Goal: Transaction & Acquisition: Purchase product/service

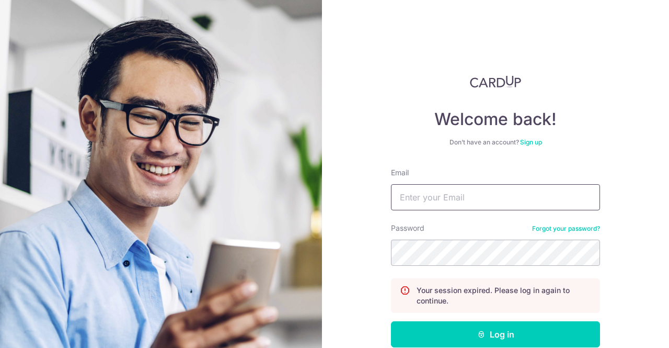
type input "[EMAIL_ADDRESS][DOMAIN_NAME]"
click at [391, 321] on button "Log in" at bounding box center [495, 334] width 209 height 26
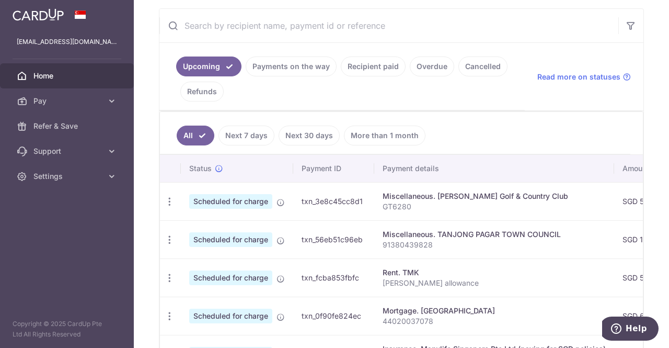
scroll to position [261, 0]
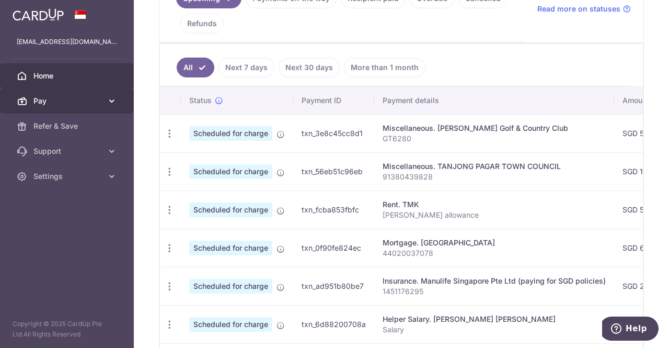
click at [57, 101] on span "Pay" at bounding box center [67, 101] width 69 height 10
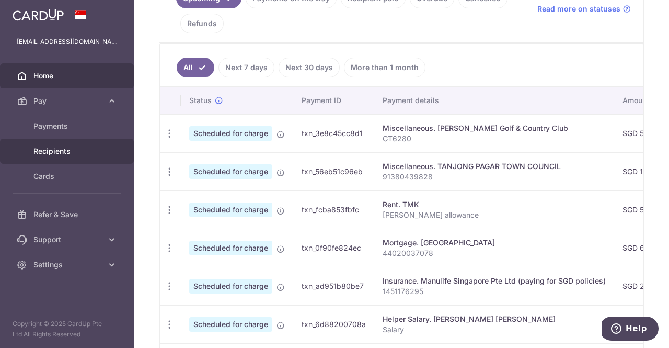
click at [54, 146] on span "Recipients" at bounding box center [67, 151] width 69 height 10
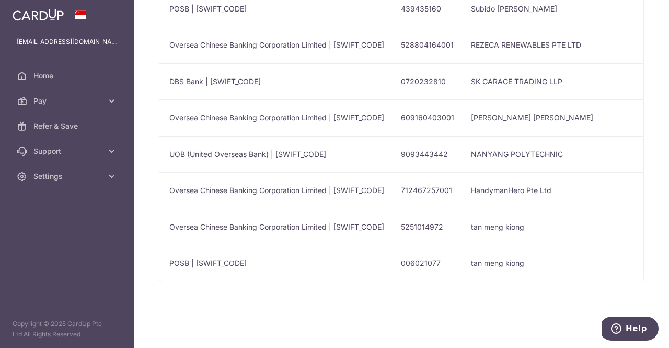
scroll to position [0, 450]
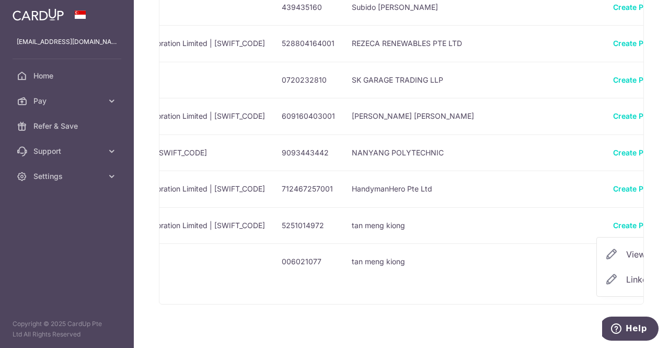
click at [626, 253] on span "View/Edit" at bounding box center [661, 254] width 71 height 13
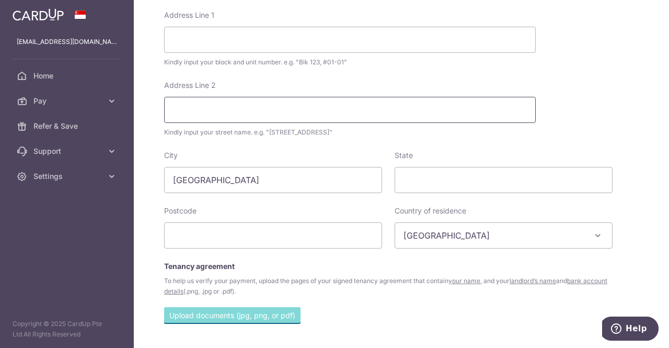
scroll to position [522, 0]
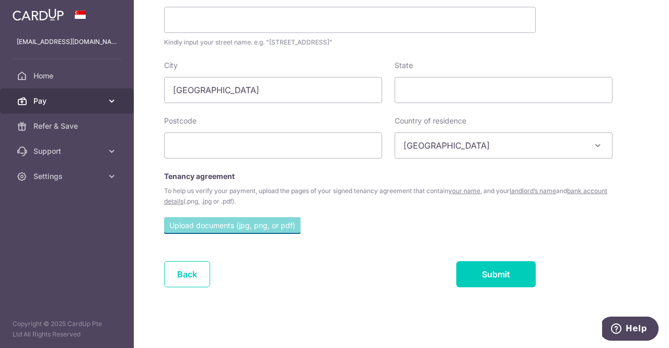
click at [55, 94] on link "Pay" at bounding box center [67, 100] width 134 height 25
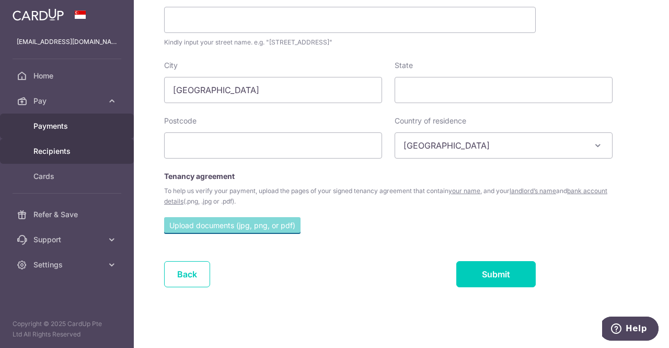
click at [58, 123] on span "Payments" at bounding box center [67, 126] width 69 height 10
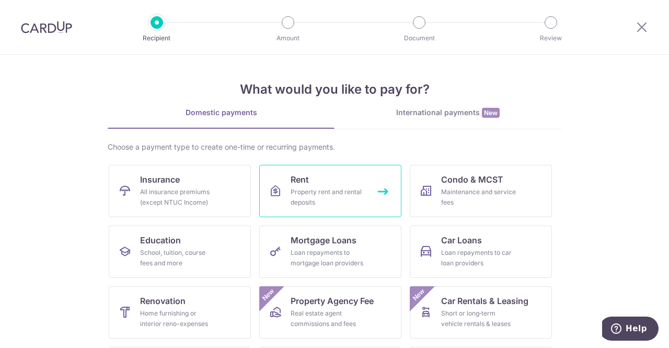
click at [361, 188] on div "Property rent and rental deposits" at bounding box center [328, 197] width 75 height 21
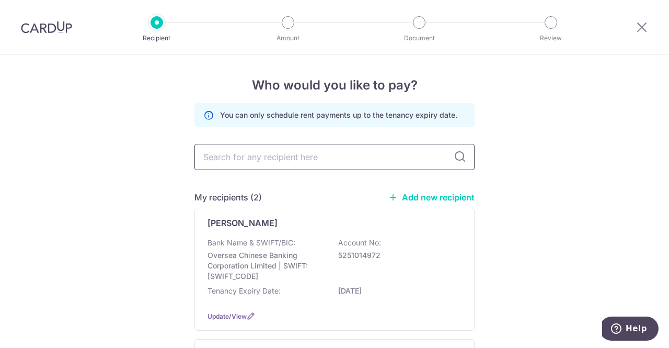
click at [306, 151] on input "text" at bounding box center [334, 157] width 280 height 26
drag, startPoint x: 549, startPoint y: 189, endPoint x: 495, endPoint y: 192, distance: 54.5
click at [549, 189] on div "Who would you like to pay? You can only schedule rent payments up to the tenanc…" at bounding box center [334, 286] width 669 height 462
click at [428, 200] on link "Add new recipient" at bounding box center [431, 197] width 86 height 10
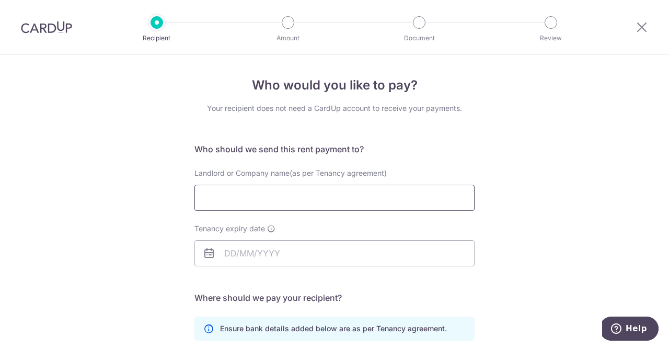
click at [285, 199] on input "Landlord or Company name(as per Tenancy agreement)" at bounding box center [334, 198] width 280 height 26
type input "W"
type input "Wee Mui Khee"
click at [227, 251] on input "Tenancy expiry date" at bounding box center [334, 253] width 280 height 26
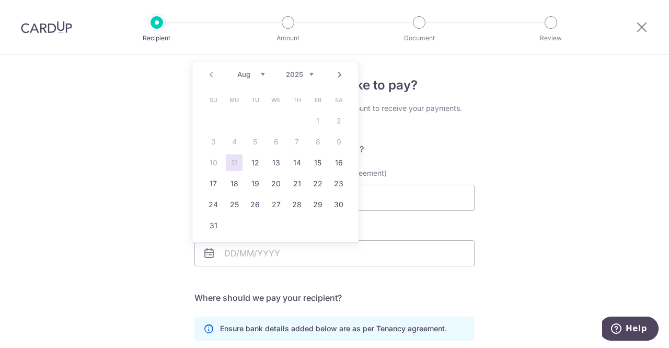
click at [308, 76] on select "2025 2026 2027 2028 2029 2030 2031 2032 2033 2034 2035" at bounding box center [300, 74] width 28 height 8
click at [212, 72] on link "Prev" at bounding box center [211, 74] width 13 height 13
click at [255, 202] on link "30" at bounding box center [255, 204] width 17 height 17
type input "30/06/2026"
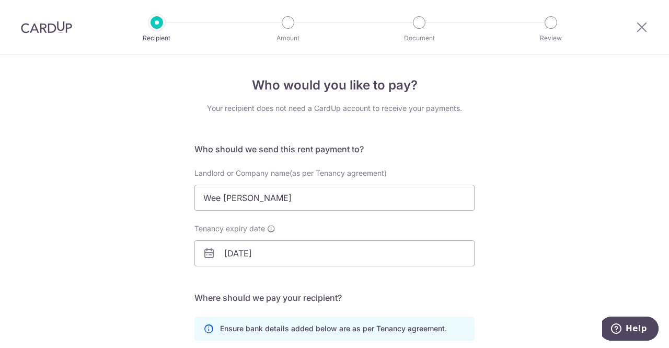
drag, startPoint x: 519, startPoint y: 195, endPoint x: 513, endPoint y: 212, distance: 17.7
click at [519, 195] on div "Who would you like to pay? Your recipient does not need a CardUp account to rec…" at bounding box center [334, 304] width 669 height 498
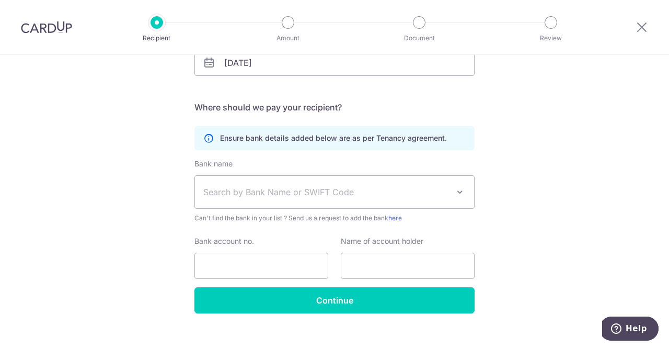
scroll to position [204, 0]
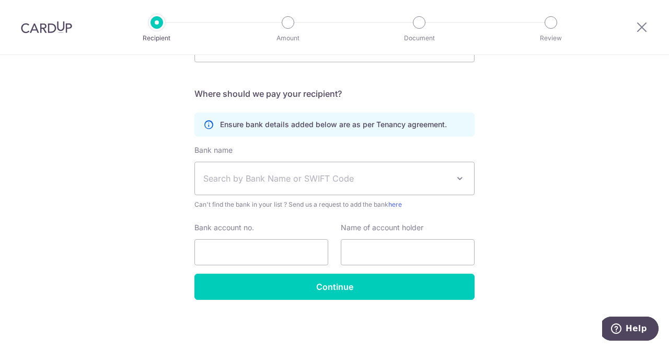
click at [273, 173] on span "Search by Bank Name or SWIFT Code" at bounding box center [326, 178] width 246 height 13
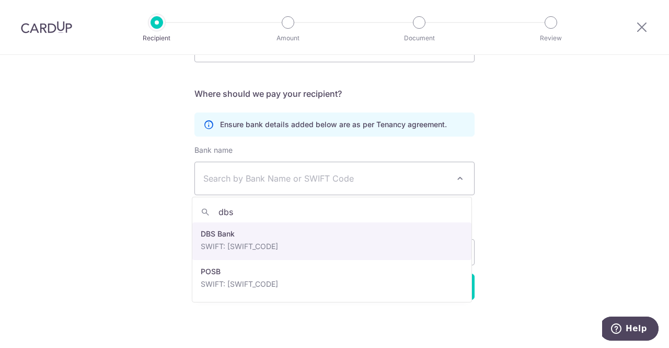
type input "dbs"
select select "6"
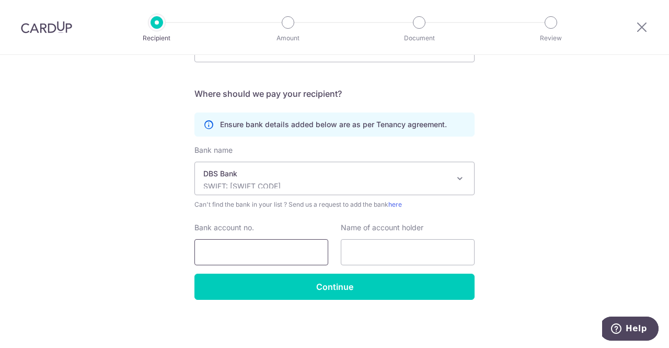
click at [276, 251] on input "Bank account no." at bounding box center [261, 252] width 134 height 26
click at [567, 209] on div "Who would you like to pay? Your recipient does not need a CardUp account to rec…" at bounding box center [334, 100] width 669 height 498
drag, startPoint x: 228, startPoint y: 251, endPoint x: 233, endPoint y: 254, distance: 5.8
click at [228, 251] on input "Bank account no." at bounding box center [261, 252] width 134 height 26
type input "039257220"
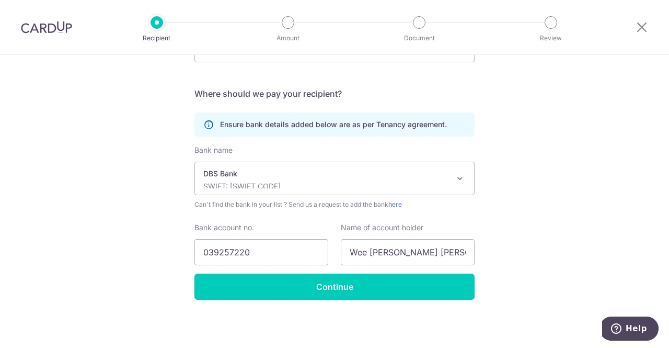
click at [539, 242] on div "Who would you like to pay? Your recipient does not need a CardUp account to rec…" at bounding box center [334, 100] width 669 height 498
click at [451, 254] on input "Wee Mui Khee Maggie" at bounding box center [408, 252] width 134 height 26
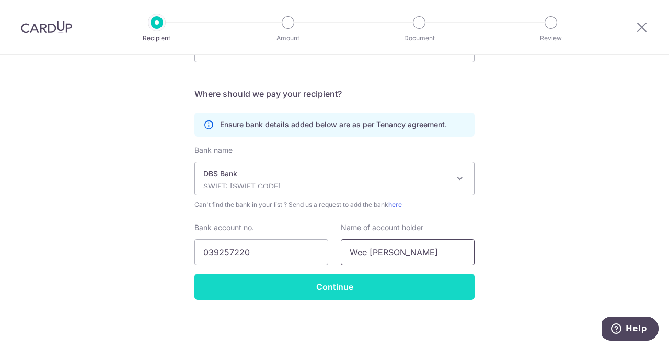
type input "Wee Mui Khee"
click at [337, 289] on input "Continue" at bounding box center [334, 286] width 280 height 26
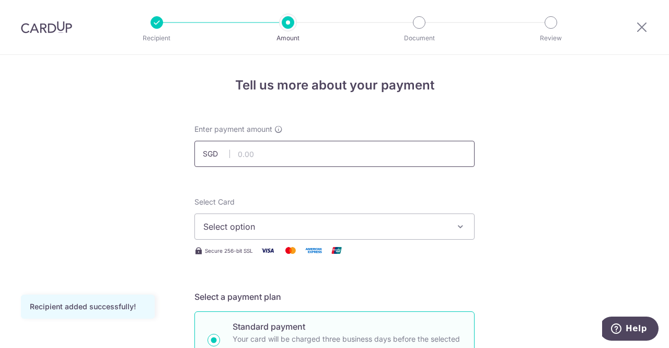
click at [295, 154] on input "text" at bounding box center [334, 154] width 280 height 26
click at [339, 155] on input "text" at bounding box center [334, 154] width 280 height 26
type input "2,500.00"
click at [452, 225] on button "Select option" at bounding box center [334, 226] width 280 height 26
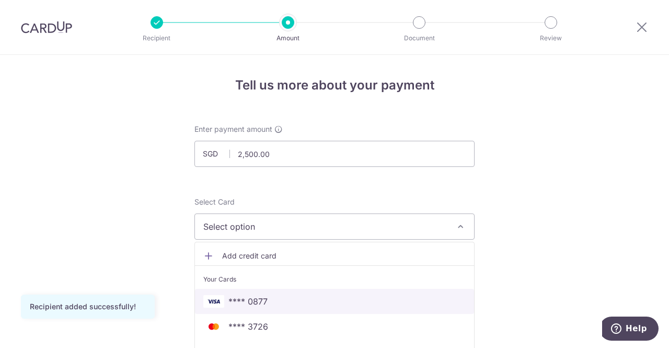
click at [282, 302] on span "**** 0877" at bounding box center [334, 301] width 262 height 13
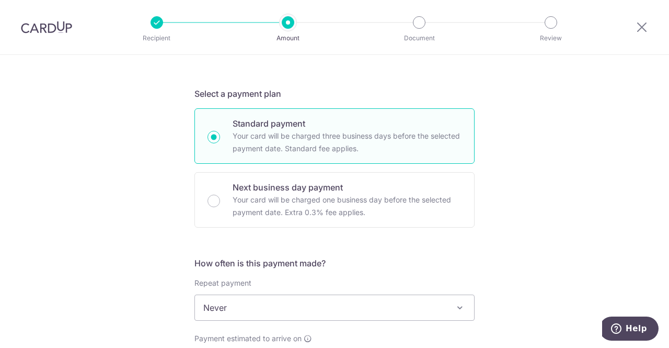
scroll to position [209, 0]
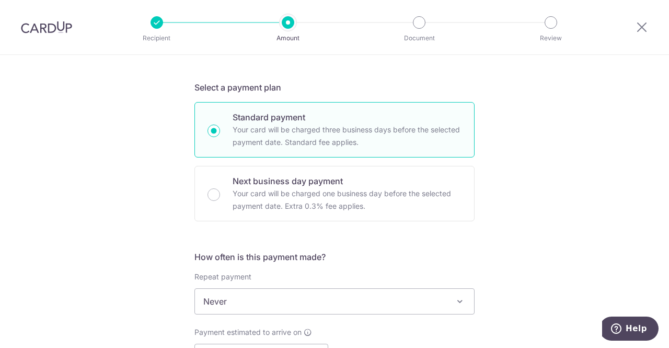
click at [242, 301] on span "Never" at bounding box center [334, 301] width 279 height 25
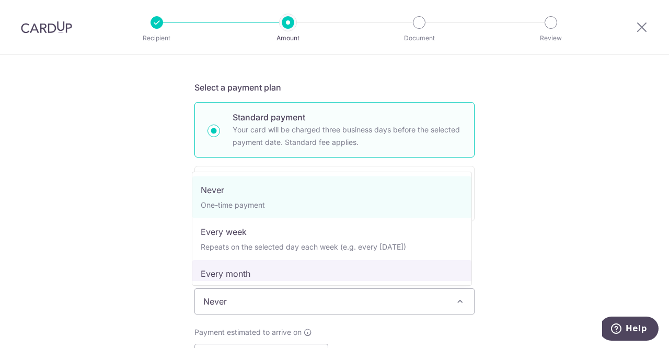
select select "3"
type input "30/06/2026"
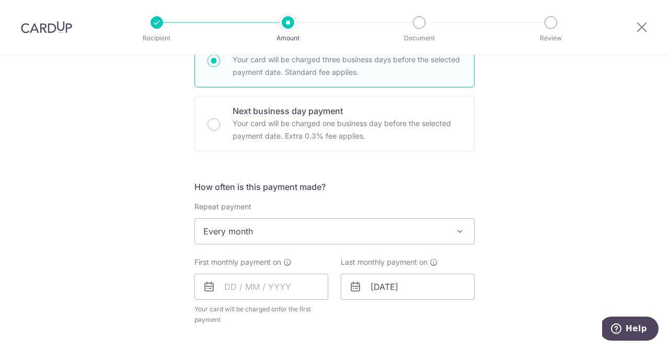
scroll to position [366, 0]
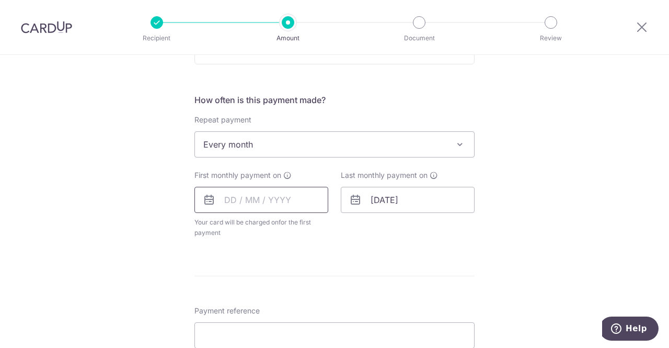
click at [238, 202] on input "text" at bounding box center [261, 200] width 134 height 26
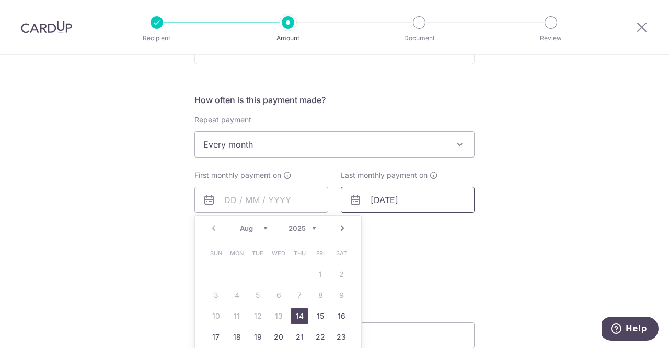
drag, startPoint x: 300, startPoint y: 315, endPoint x: 463, endPoint y: 210, distance: 194.0
click at [300, 315] on link "14" at bounding box center [299, 315] width 17 height 17
type input "[DATE]"
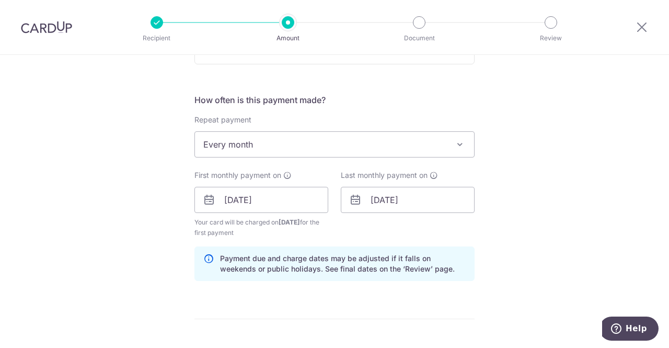
click at [528, 203] on div "Tell us more about your payment Enter payment amount SGD 2,500.00 2500.00 Recip…" at bounding box center [334, 188] width 669 height 999
click at [370, 198] on input "[DATE]" at bounding box center [408, 200] width 134 height 26
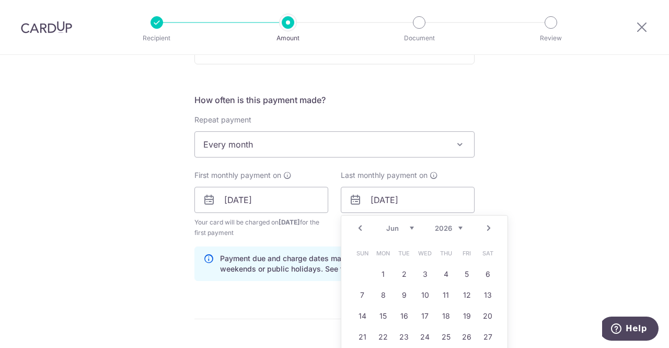
click at [358, 229] on link "Prev" at bounding box center [360, 228] width 13 height 13
click at [531, 184] on div "Tell us more about your payment Enter payment amount SGD 2,500.00 2500.00 Recip…" at bounding box center [334, 188] width 669 height 999
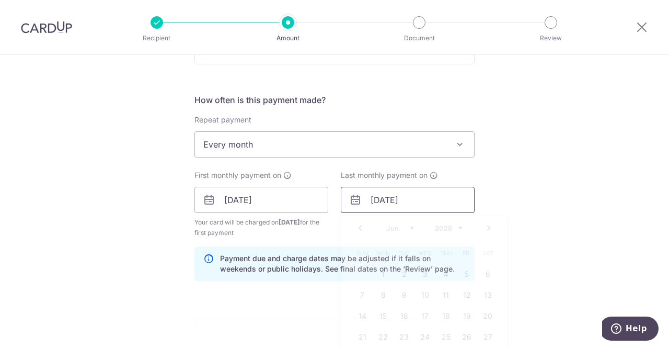
click at [408, 199] on input "30/06/2026" at bounding box center [408, 200] width 134 height 26
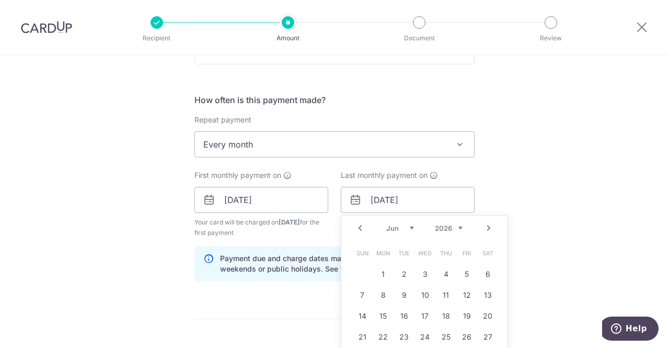
click at [360, 226] on link "Prev" at bounding box center [360, 228] width 13 height 13
click at [421, 274] on link "4" at bounding box center [425, 274] width 17 height 17
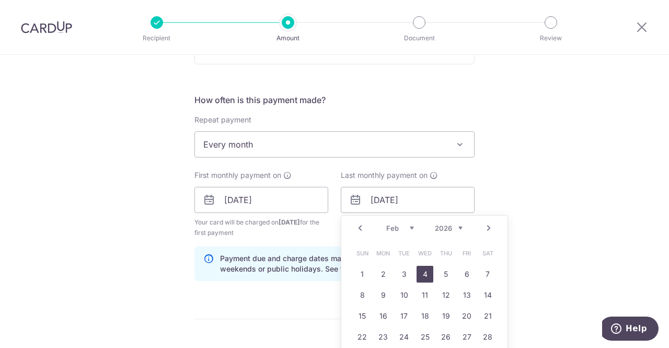
type input "04/02/2026"
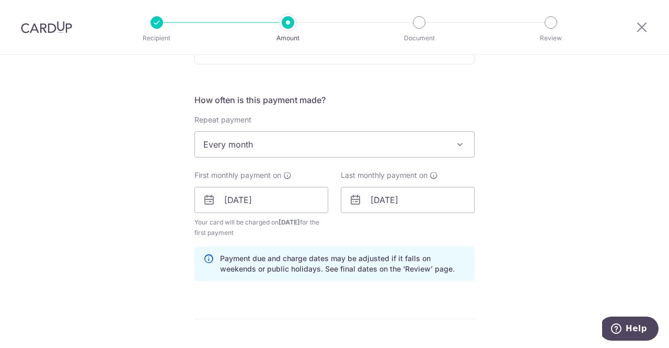
click at [518, 201] on div "Tell us more about your payment Enter payment amount SGD 2,500.00 2500.00 Recip…" at bounding box center [334, 188] width 669 height 999
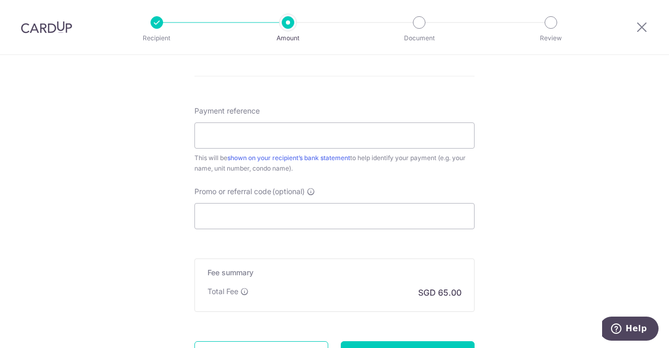
scroll to position [627, 0]
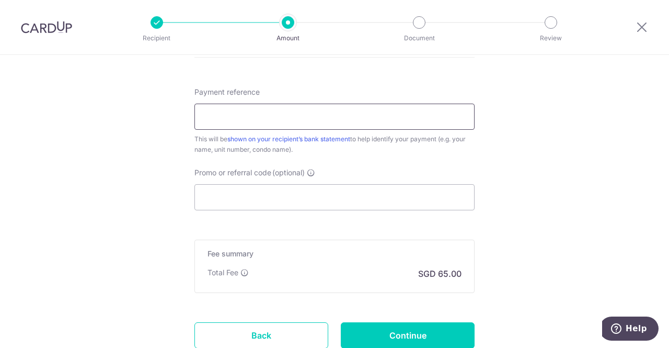
click at [281, 116] on input "Payment reference" at bounding box center [334, 117] width 280 height 26
type input "CL allowance"
click at [387, 200] on input "Promo or referral code (optional)" at bounding box center [334, 197] width 280 height 26
paste input "3NEWR4"
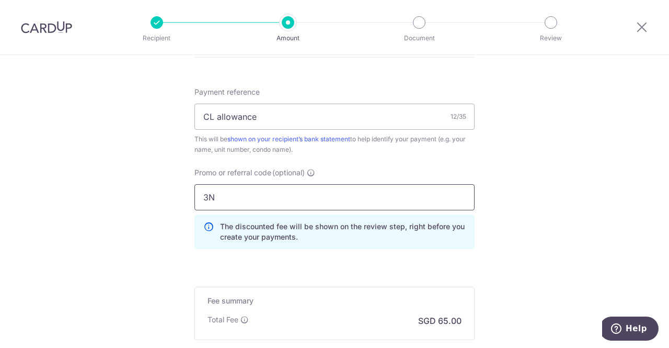
type input "3"
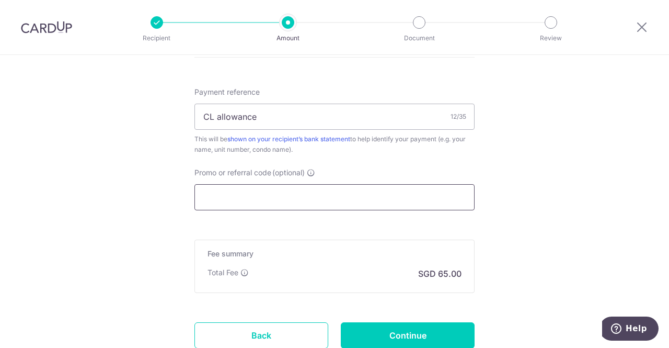
click at [322, 199] on input "Promo or referral code (optional)" at bounding box center [334, 197] width 280 height 26
paste input "SAVERENT179"
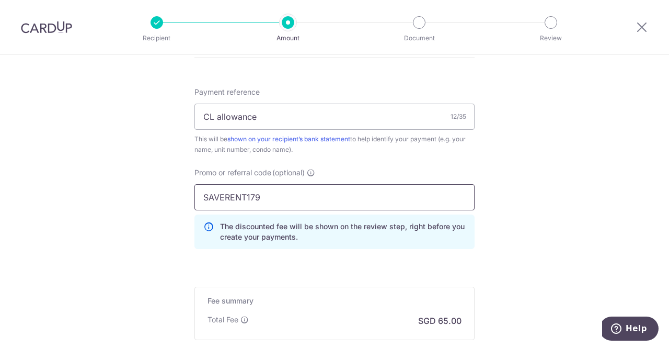
type input "SAVERENT179"
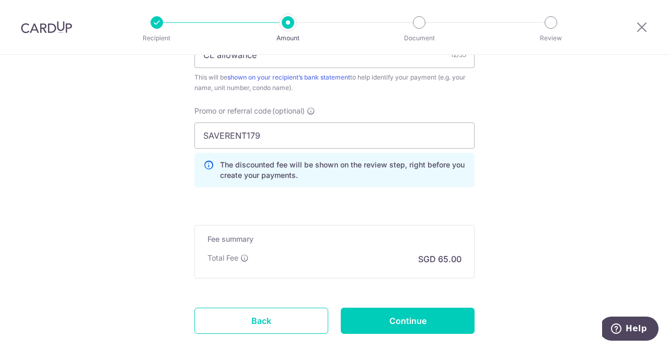
scroll to position [750, 0]
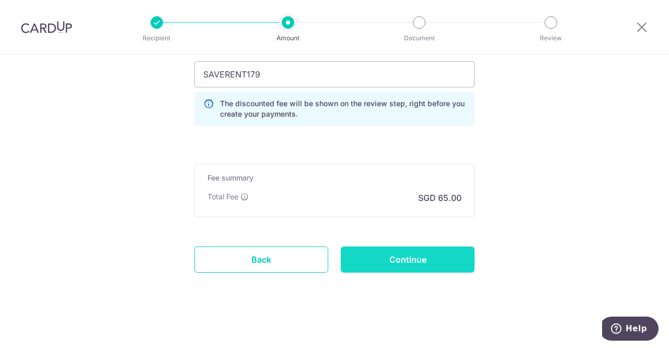
click at [428, 260] on input "Continue" at bounding box center [408, 259] width 134 height 26
type input "Create Schedule"
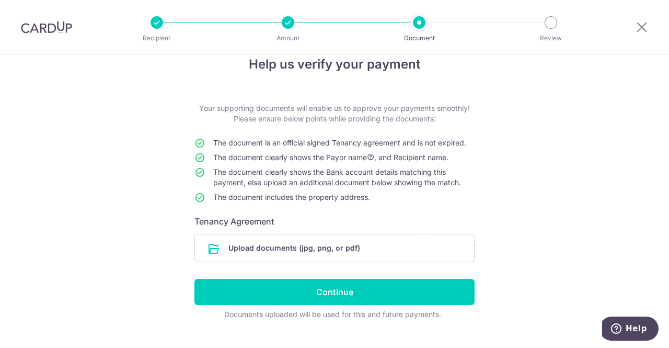
scroll to position [41, 0]
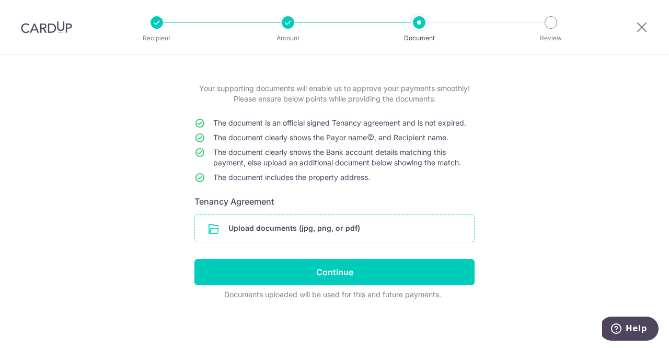
click at [271, 220] on input "file" at bounding box center [334, 227] width 279 height 27
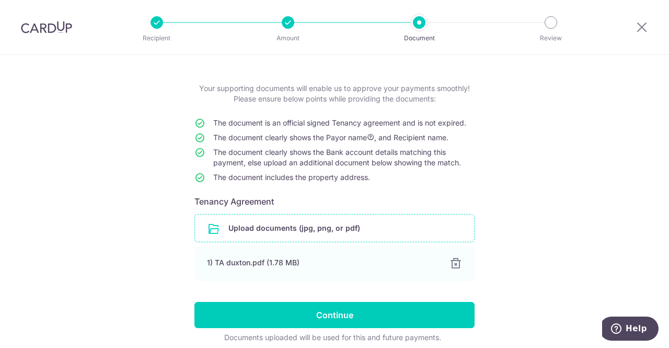
scroll to position [84, 0]
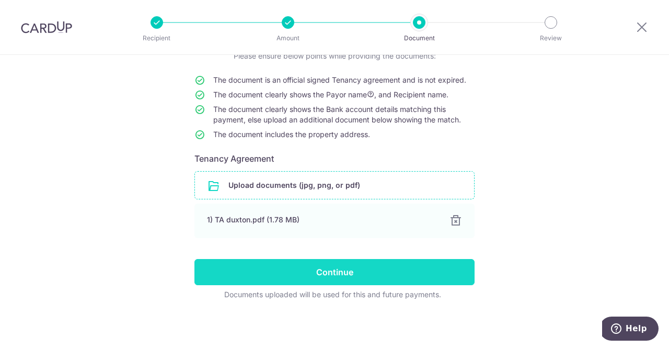
click at [368, 273] on input "Continue" at bounding box center [334, 272] width 280 height 26
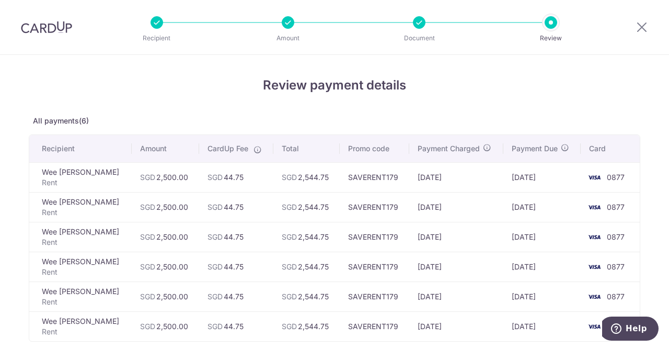
drag, startPoint x: 342, startPoint y: 169, endPoint x: 422, endPoint y: 225, distance: 97.2
click at [421, 225] on tbody "Wee [PERSON_NAME] Rent SGD 2,500.00 SGD 44.75 SGD 2,544.75 SAVERENT179 [DATE] […" at bounding box center [334, 251] width 611 height 179
click at [422, 225] on td "[DATE]" at bounding box center [456, 237] width 94 height 30
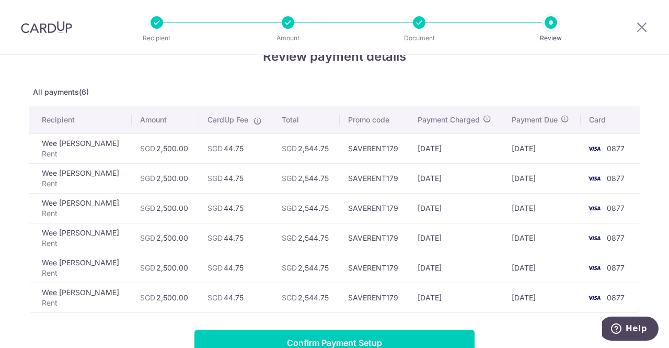
scroll to position [6, 0]
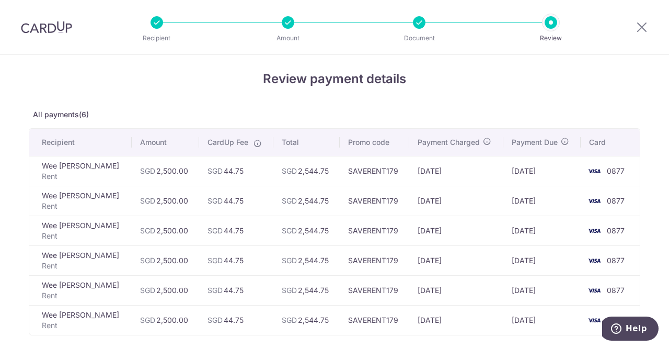
drag, startPoint x: 122, startPoint y: 167, endPoint x: 459, endPoint y: 251, distance: 347.2
click at [459, 251] on tbody "Wee [PERSON_NAME] Rent SGD 2,500.00 SGD 44.75 SGD 2,544.75 SAVERENT179 [DATE] […" at bounding box center [334, 245] width 611 height 179
click at [459, 251] on td "[DATE]" at bounding box center [456, 260] width 94 height 30
drag, startPoint x: 132, startPoint y: 170, endPoint x: 438, endPoint y: 243, distance: 314.9
click at [438, 243] on tbody "Wee [PERSON_NAME] Rent SGD 2,500.00 SGD 44.75 SGD 2,544.75 SAVERENT179 [DATE] […" at bounding box center [334, 245] width 611 height 179
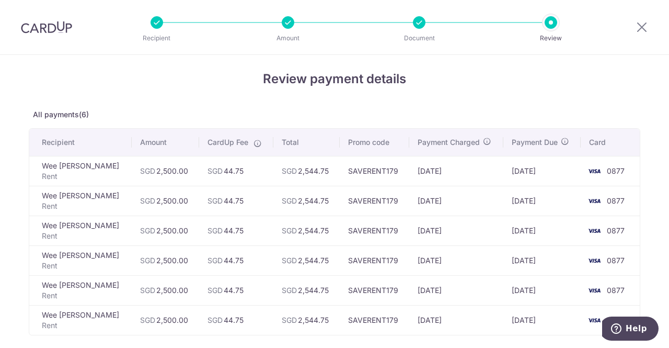
click at [438, 243] on td "[DATE]" at bounding box center [456, 230] width 94 height 30
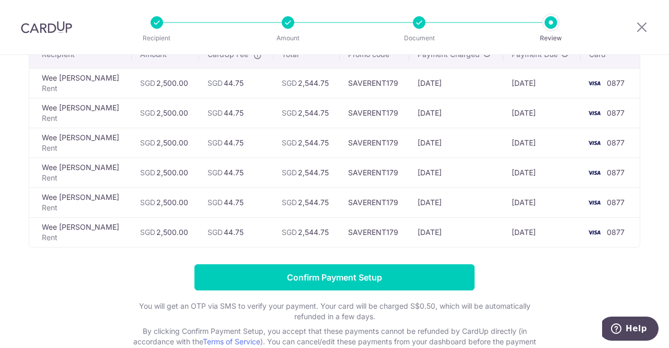
scroll to position [163, 0]
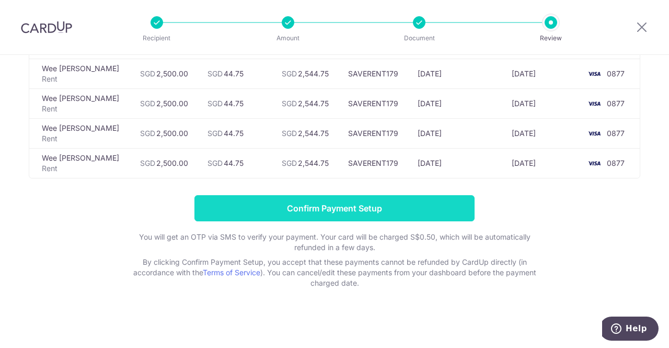
click at [349, 197] on input "Confirm Payment Setup" at bounding box center [334, 208] width 280 height 26
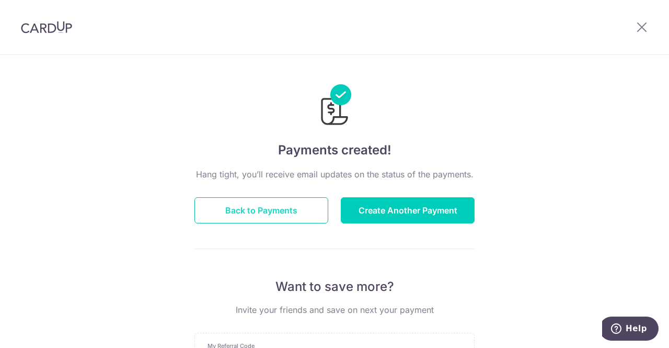
click at [307, 217] on button "Back to Payments" at bounding box center [261, 210] width 134 height 26
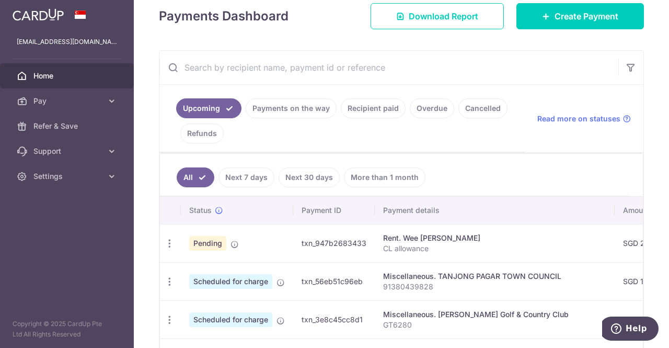
scroll to position [261, 0]
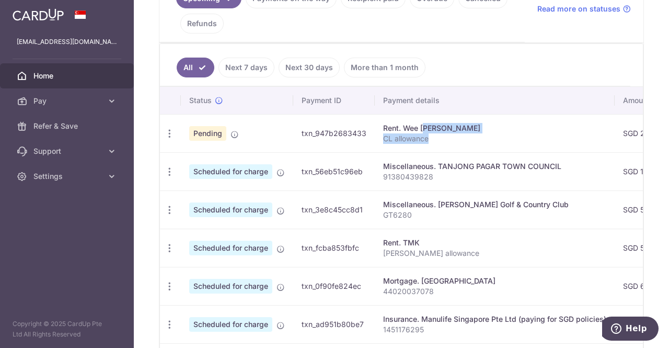
drag, startPoint x: 392, startPoint y: 125, endPoint x: 452, endPoint y: 131, distance: 60.9
click at [452, 131] on td "Rent. Wee [PERSON_NAME] CL allowance" at bounding box center [495, 133] width 240 height 38
click at [453, 133] on p "CL allowance" at bounding box center [494, 138] width 223 height 10
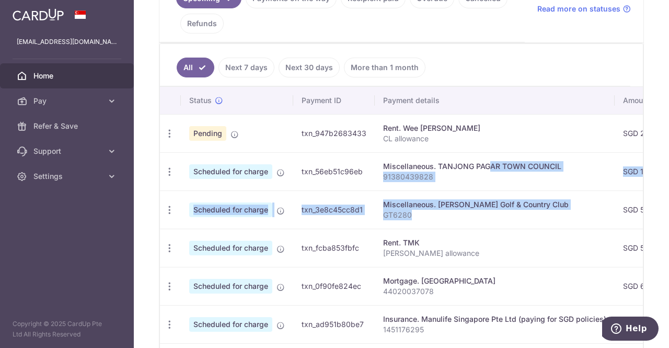
drag, startPoint x: 443, startPoint y: 164, endPoint x: 492, endPoint y: 224, distance: 78.1
click at [492, 224] on tbody "Update payment Cancel payment Pending txn_947b2683433 Rent. Wee [PERSON_NAME] C…" at bounding box center [592, 305] width 864 height 382
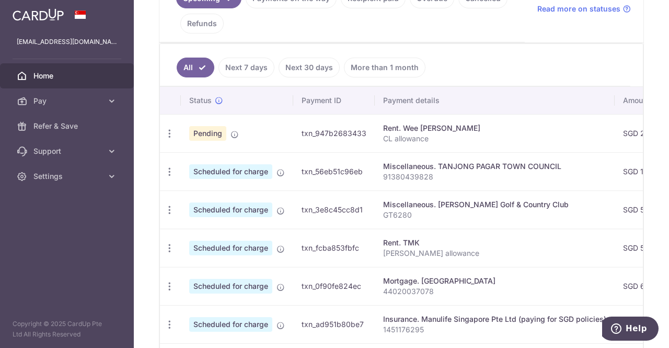
click at [499, 250] on p "[PERSON_NAME] allowance" at bounding box center [494, 253] width 223 height 10
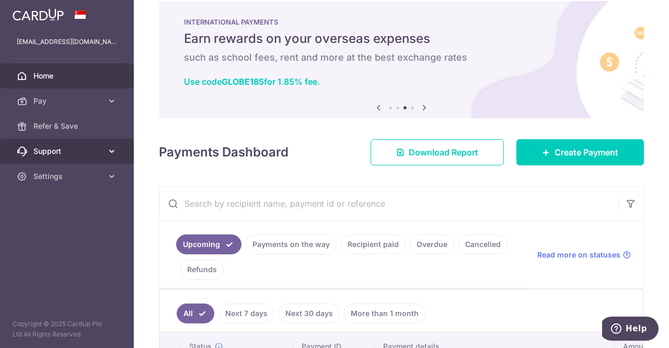
scroll to position [15, 0]
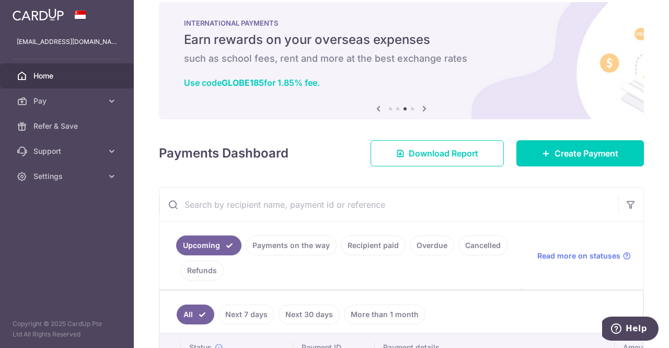
click at [248, 315] on link "Next 7 days" at bounding box center [247, 314] width 56 height 20
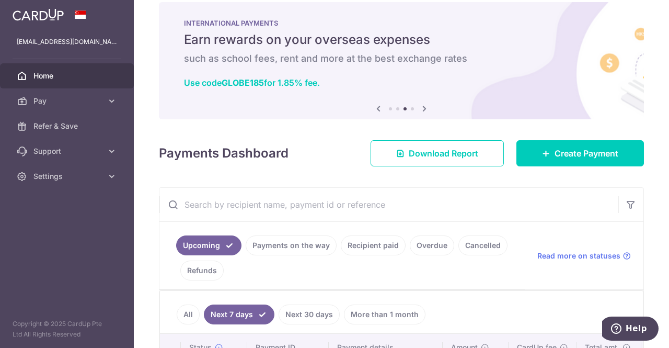
click at [194, 305] on link "All" at bounding box center [188, 314] width 23 height 20
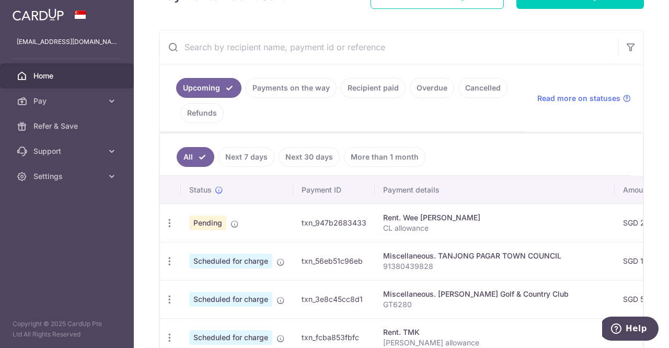
scroll to position [171, 0]
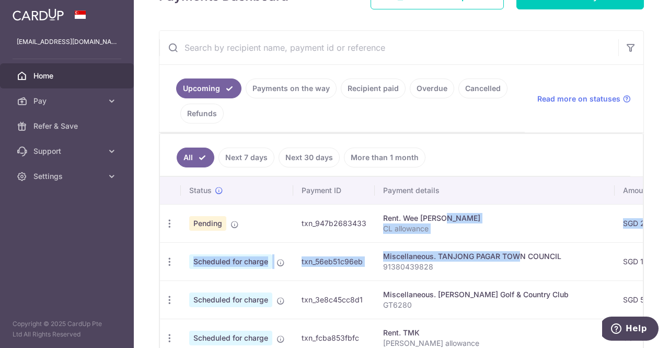
drag, startPoint x: 411, startPoint y: 211, endPoint x: 476, endPoint y: 241, distance: 71.8
click at [487, 225] on p "CL allowance" at bounding box center [494, 228] width 223 height 10
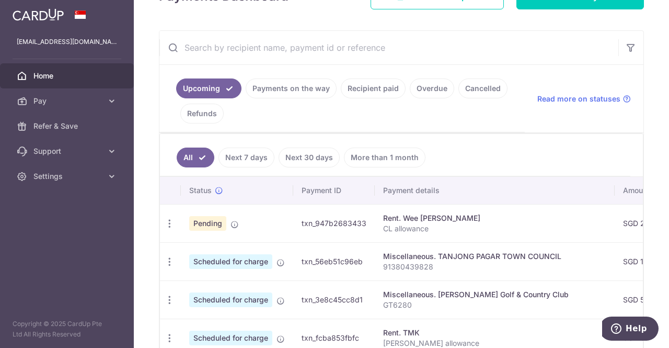
click at [473, 143] on ul "All Next 7 days Next 30 days More than 1 month" at bounding box center [395, 155] width 471 height 42
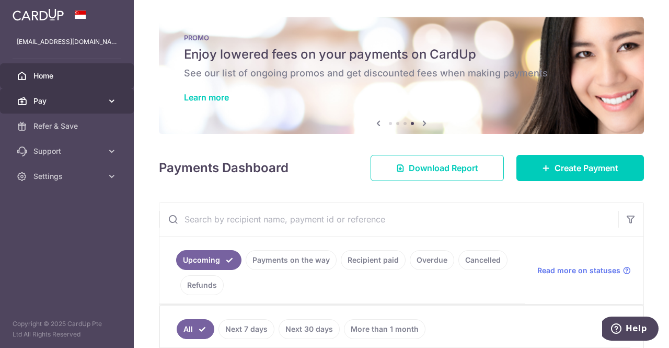
click at [76, 93] on link "Pay" at bounding box center [67, 100] width 134 height 25
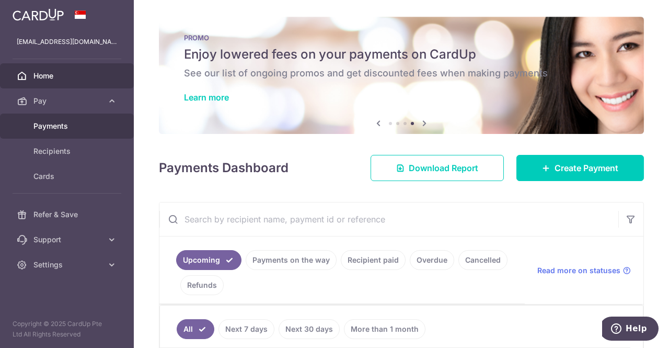
click at [65, 123] on span "Payments" at bounding box center [67, 126] width 69 height 10
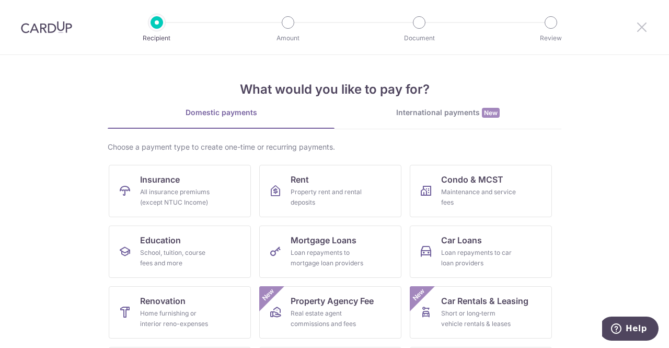
click at [643, 30] on icon at bounding box center [642, 26] width 13 height 13
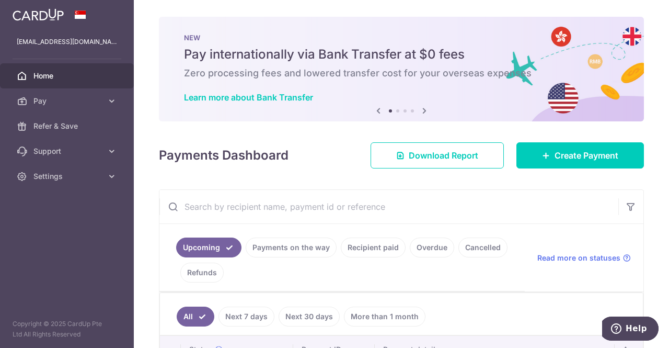
scroll to position [209, 0]
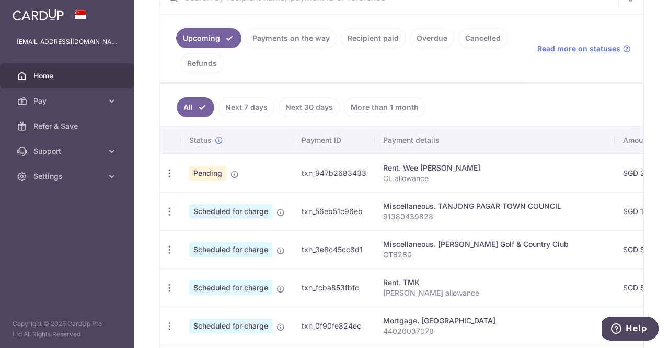
click at [236, 99] on link "Next 7 days" at bounding box center [247, 107] width 56 height 20
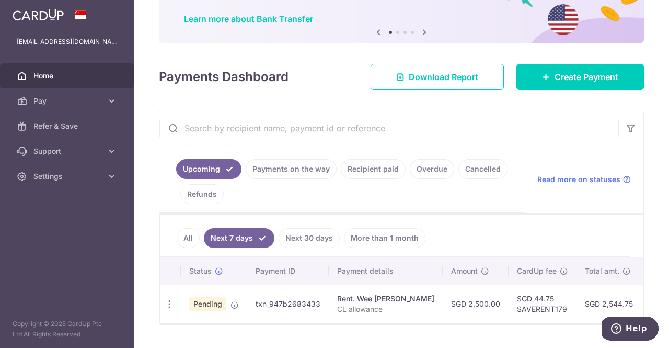
scroll to position [106, 0]
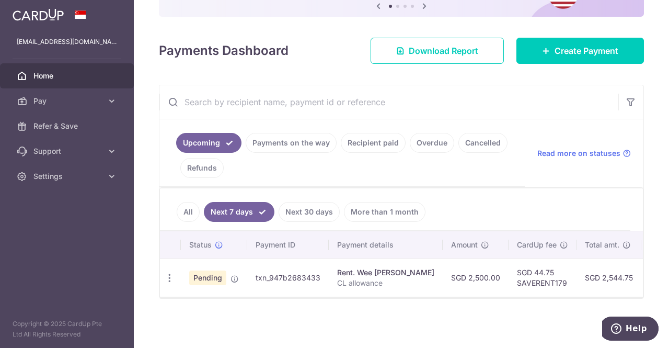
click at [389, 138] on link "Recipient paid" at bounding box center [373, 143] width 65 height 20
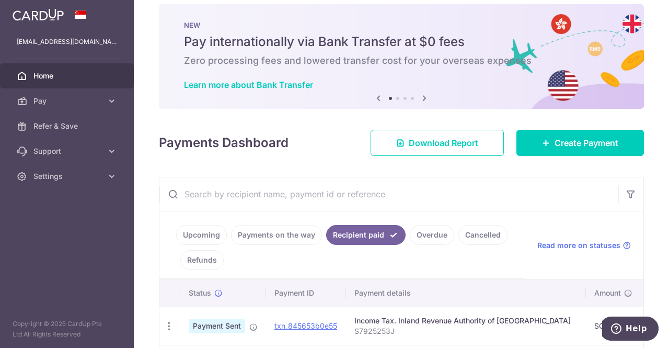
scroll to position [12, 0]
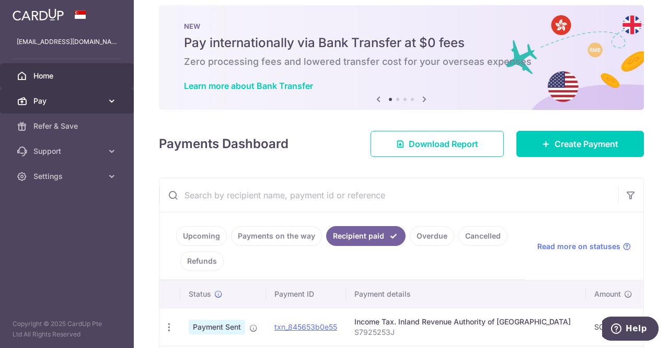
click at [75, 100] on span "Pay" at bounding box center [67, 101] width 69 height 10
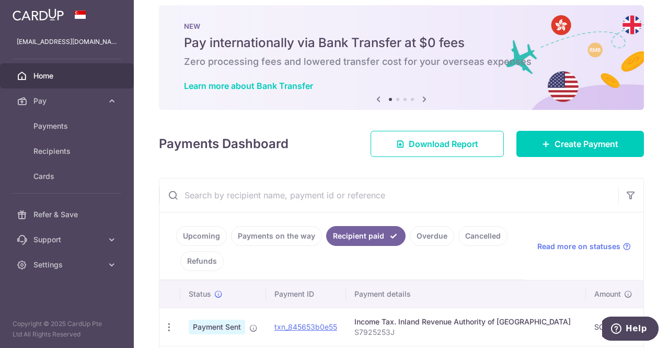
click at [207, 235] on link "Upcoming" at bounding box center [201, 236] width 51 height 20
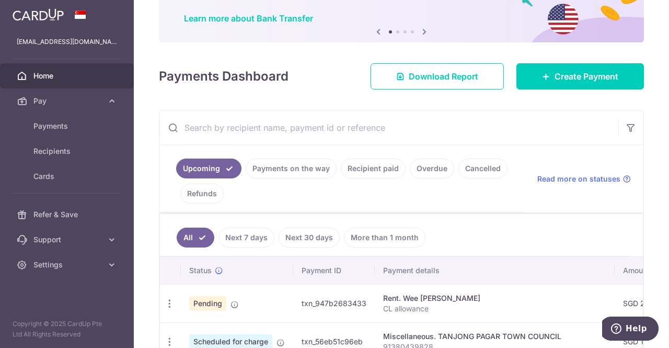
scroll to position [131, 0]
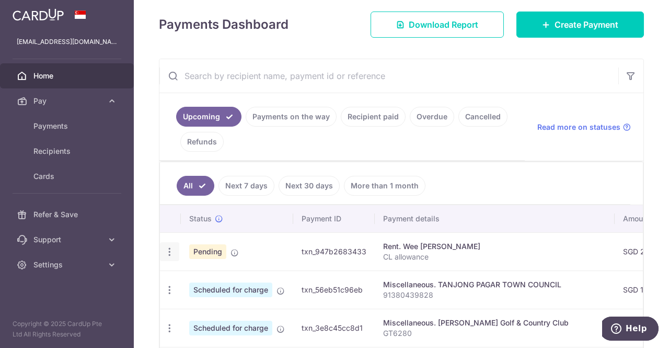
click at [168, 246] on icon "button" at bounding box center [169, 251] width 11 height 11
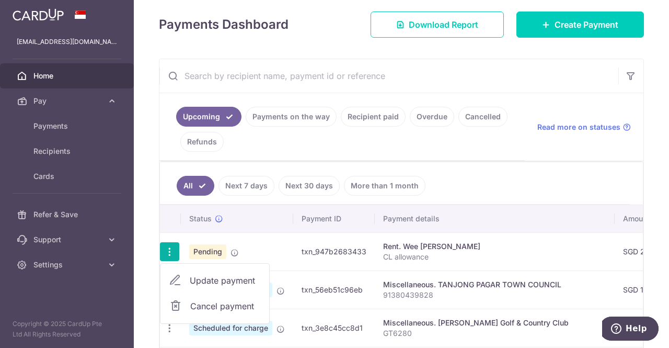
click at [199, 275] on span "Update payment" at bounding box center [225, 280] width 71 height 13
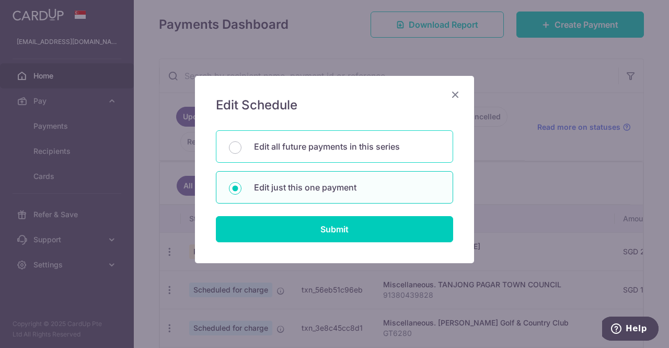
click at [287, 149] on p "Edit all future payments in this series" at bounding box center [347, 146] width 186 height 13
click at [242, 149] on input "Edit all future payments in this series" at bounding box center [235, 147] width 13 height 13
radio input "true"
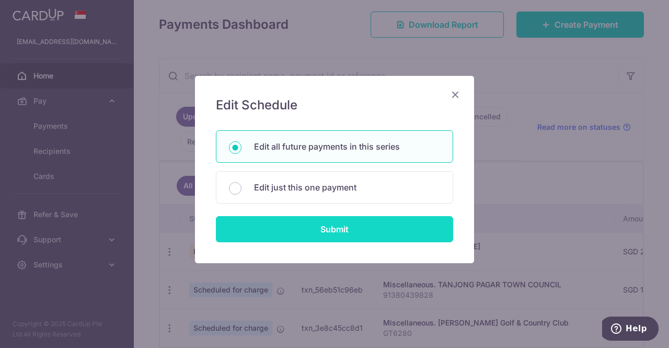
click at [300, 231] on input "Submit" at bounding box center [334, 229] width 237 height 26
radio input "true"
type input "2,500.00"
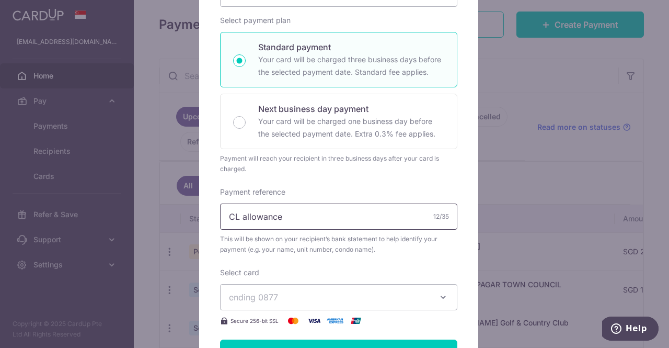
scroll to position [173, 0]
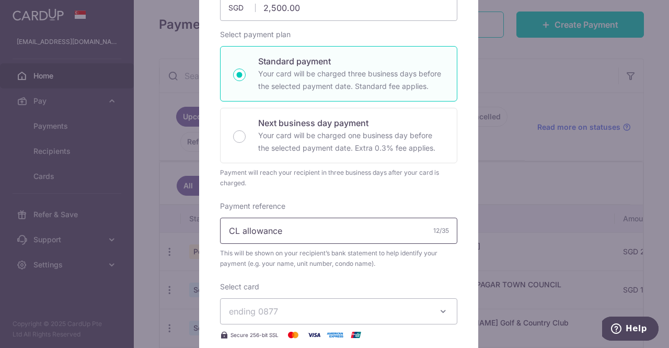
drag, startPoint x: 299, startPoint y: 230, endPoint x: 153, endPoint y: 224, distance: 146.0
click at [153, 224] on div "Edit payment By clicking apply, you will make changes to all 6 payments to Wee …" at bounding box center [334, 174] width 669 height 348
type input "R"
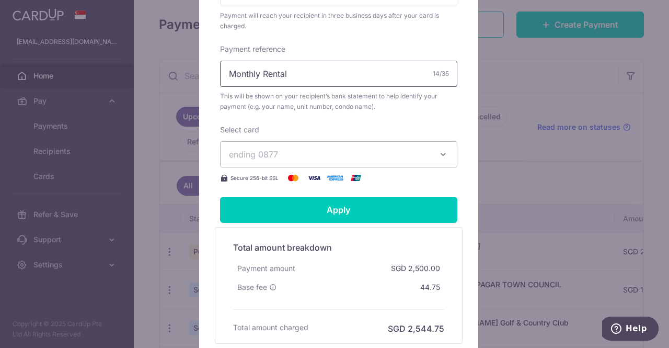
scroll to position [434, 0]
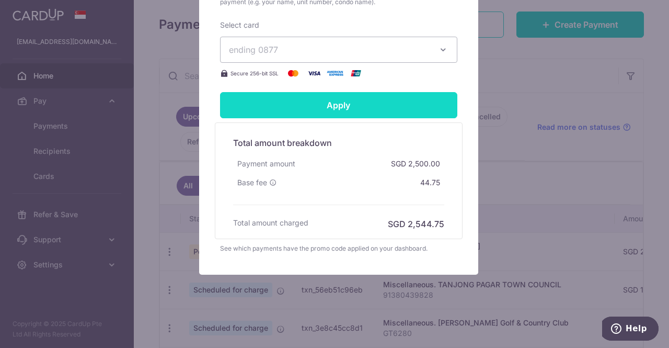
type input "Monthly Rental"
click at [342, 110] on input "Apply" at bounding box center [338, 105] width 237 height 26
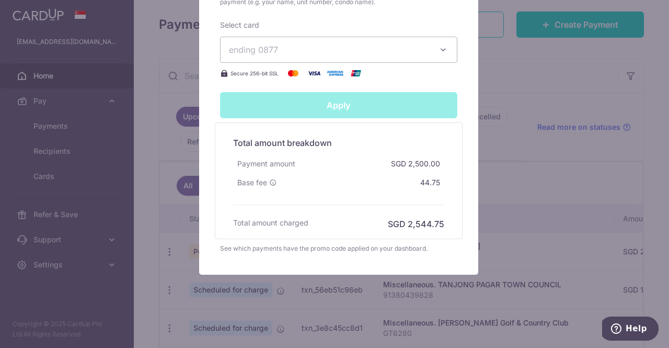
type input "Successfully Applied"
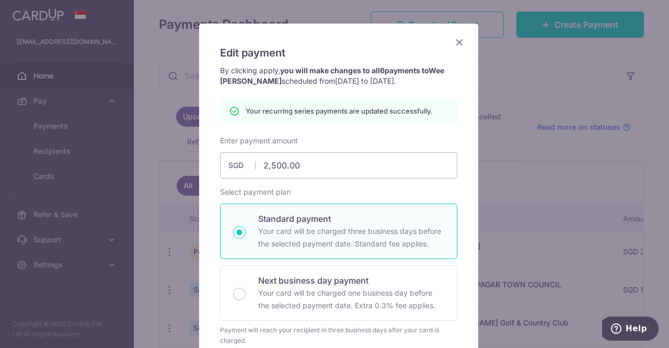
scroll to position [0, 0]
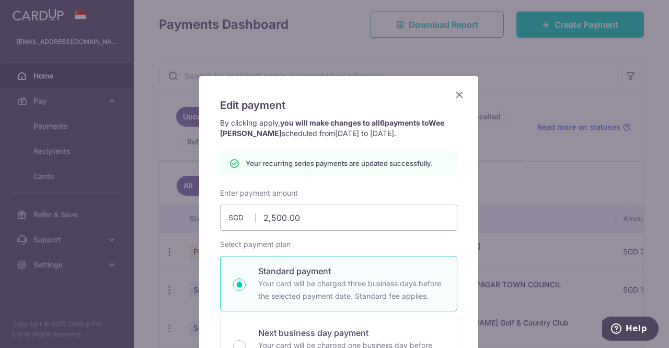
click at [455, 97] on icon "Close" at bounding box center [459, 94] width 13 height 13
